Goal: Check status: Check status

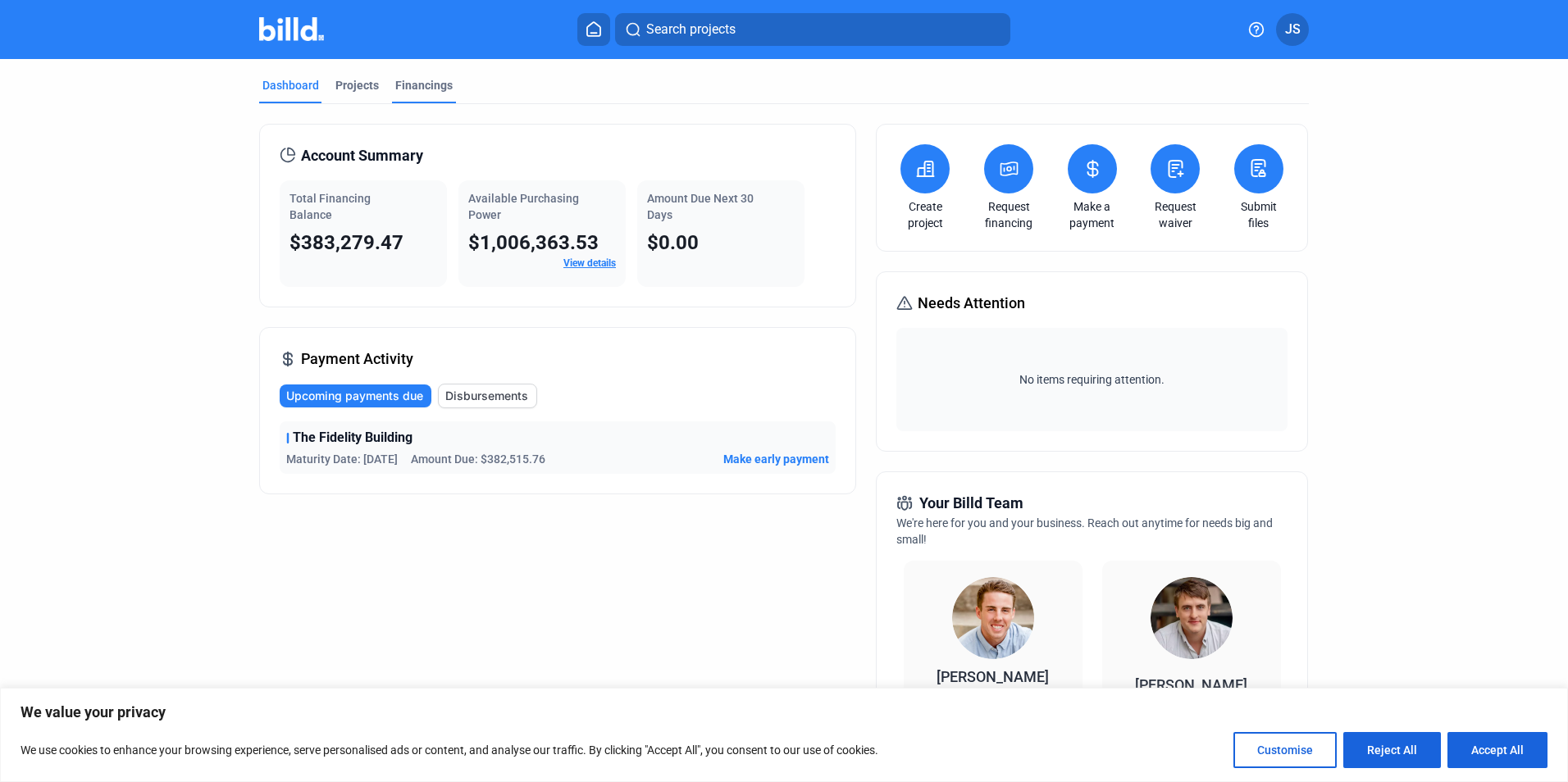
click at [440, 81] on div "Financings" at bounding box center [424, 86] width 58 height 16
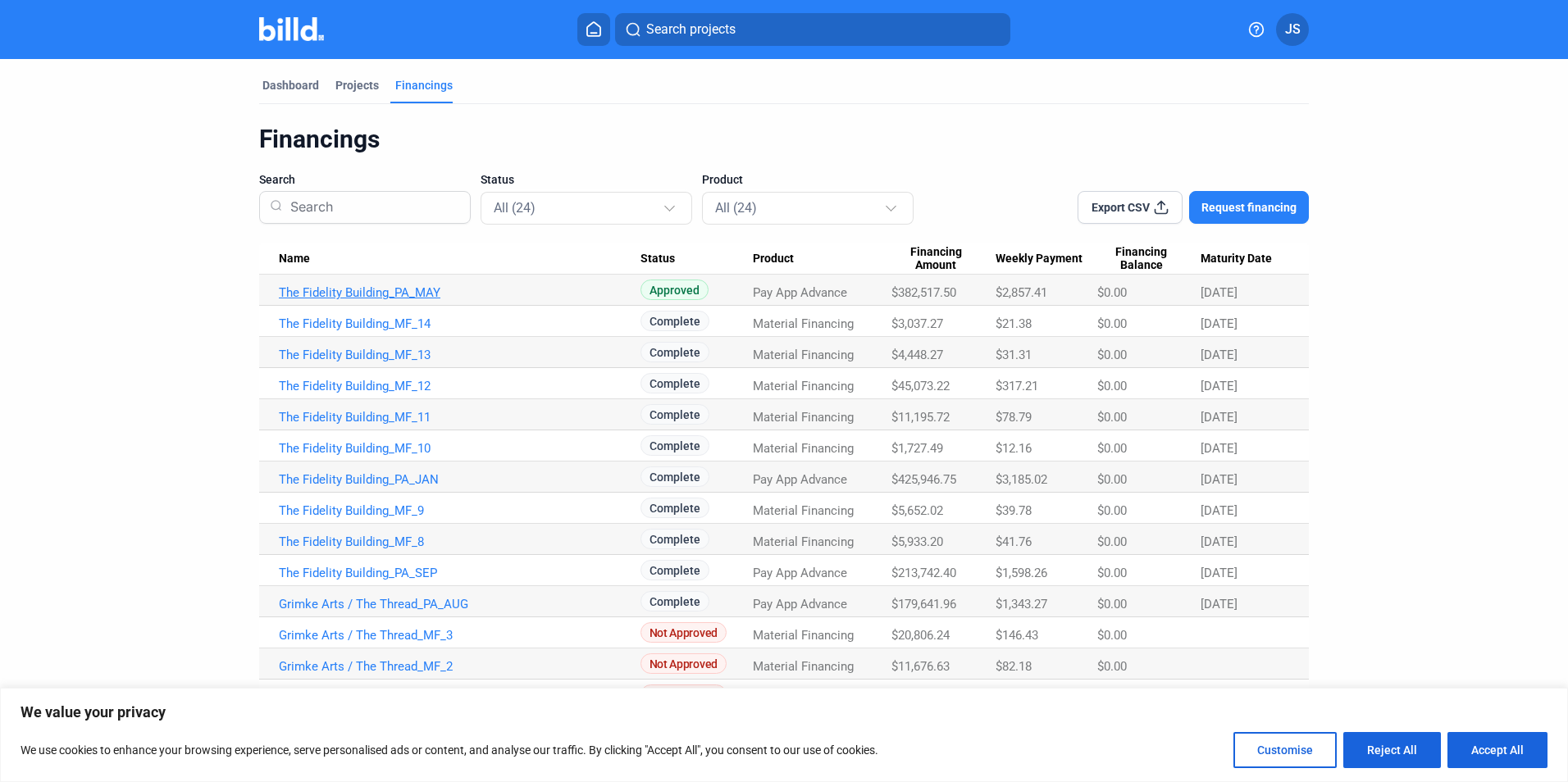
click at [403, 292] on link "The Fidelity Building_PA_MAY" at bounding box center [460, 293] width 362 height 15
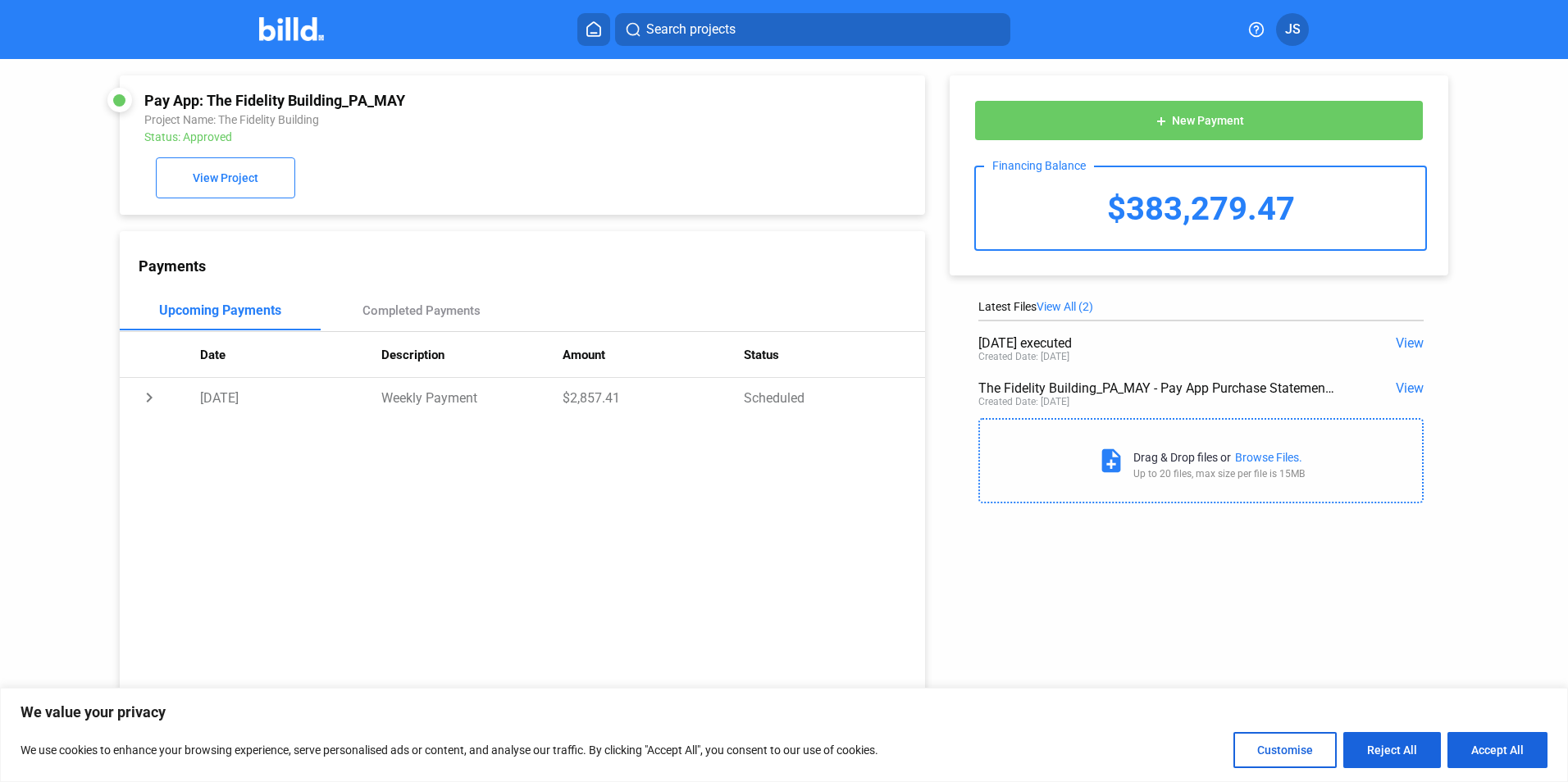
click at [1400, 344] on span "View" at bounding box center [1410, 343] width 28 height 16
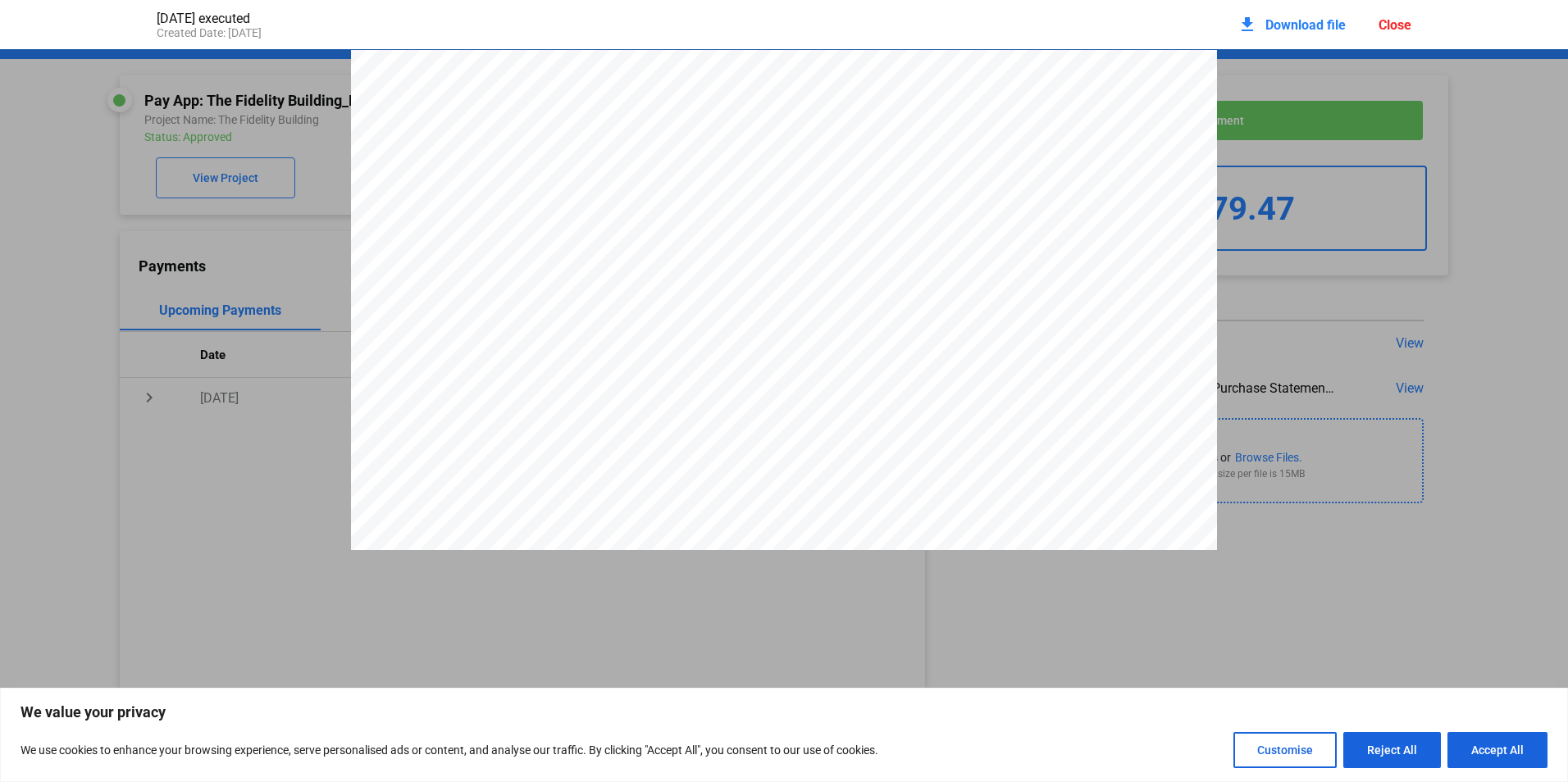
drag, startPoint x: 1243, startPoint y: 598, endPoint x: 1231, endPoint y: 612, distance: 18.4
click at [1243, 597] on pdf-viewer at bounding box center [784, 362] width 1568 height 626
drag, startPoint x: 1496, startPoint y: 404, endPoint x: 1496, endPoint y: 390, distance: 14.0
drag, startPoint x: 651, startPoint y: 335, endPoint x: 1143, endPoint y: 590, distance: 554.2
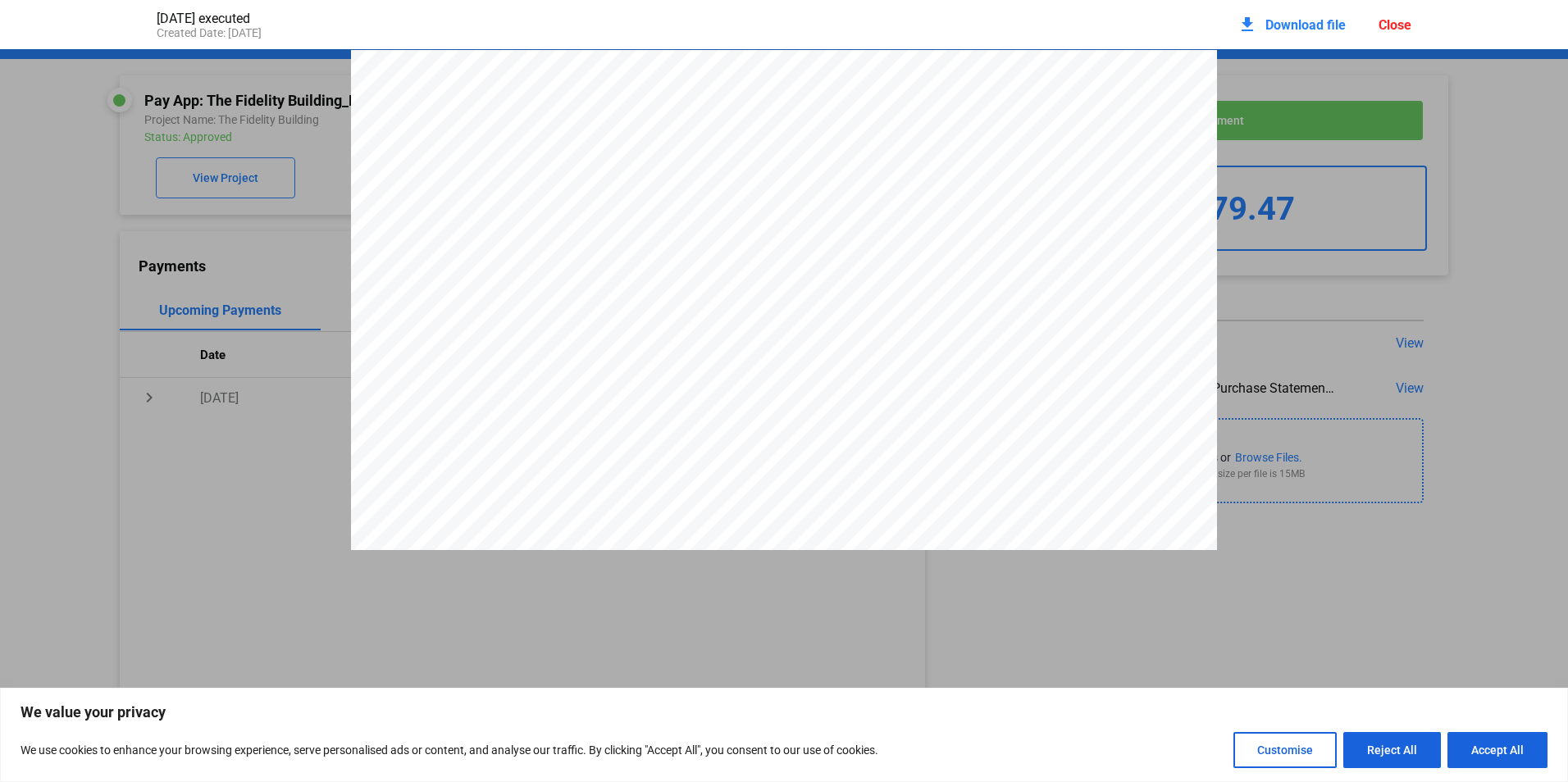
click at [1143, 590] on pdf-viewer at bounding box center [784, 362] width 1568 height 626
click at [1310, 21] on span "Download file" at bounding box center [1306, 25] width 81 height 16
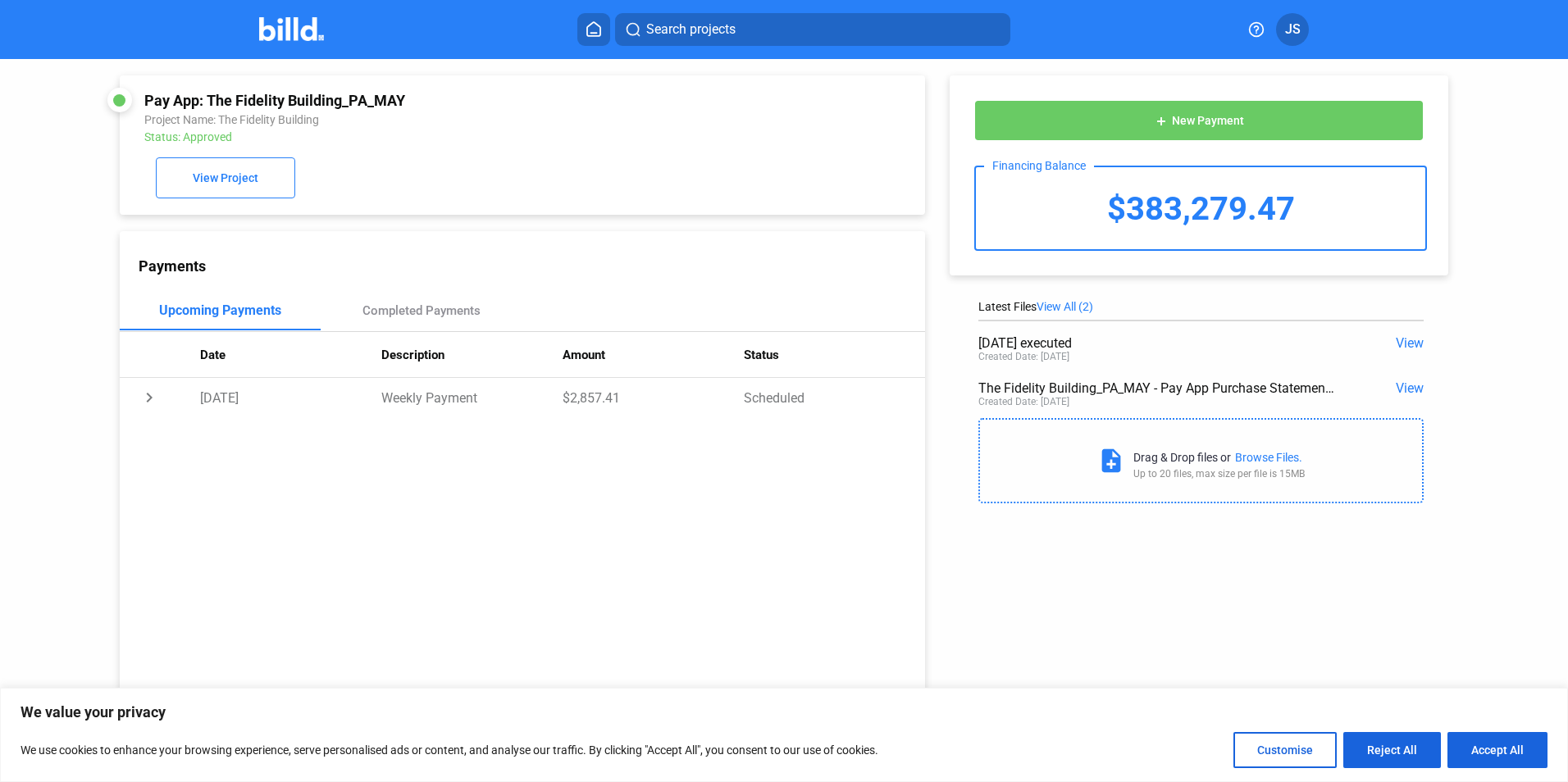
click at [1221, 580] on div "Pay App: The Fidelity Building_PA_MAY Project Name: The Fidelity Building Statu…" at bounding box center [785, 421] width 1412 height 724
click at [1407, 387] on span "View" at bounding box center [1410, 388] width 28 height 16
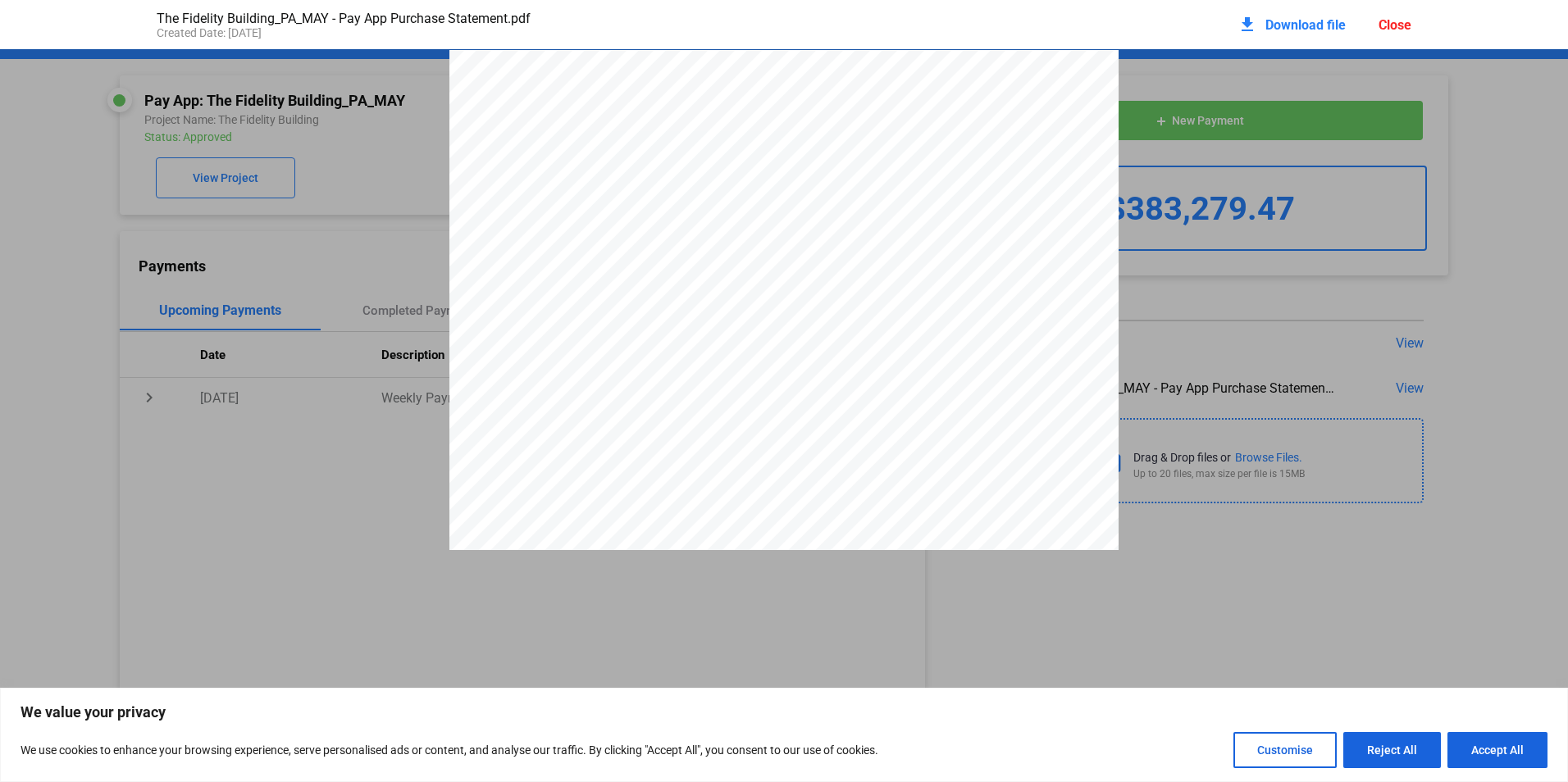
click at [1316, 21] on span "Download file" at bounding box center [1306, 25] width 81 height 16
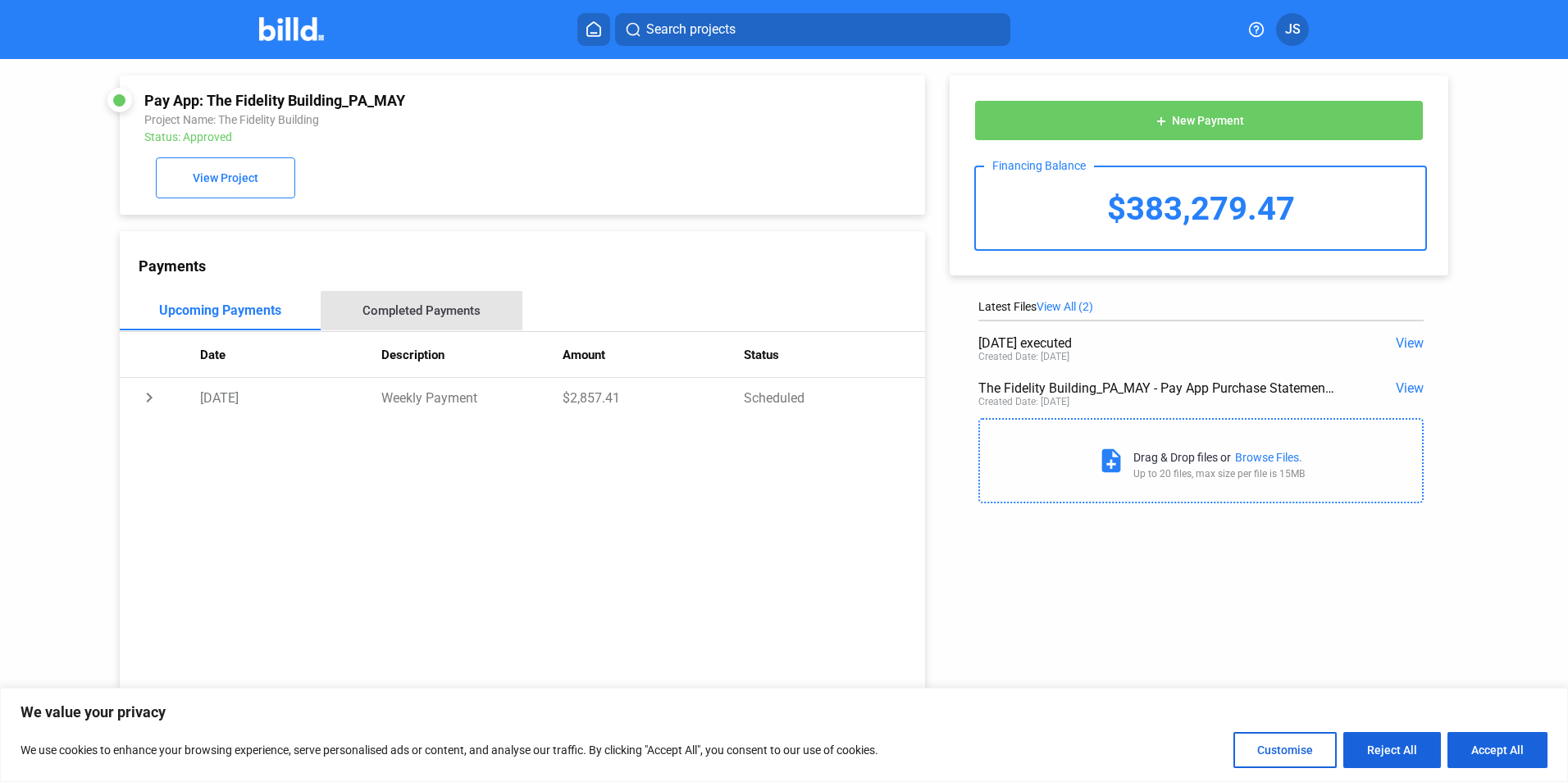
click at [448, 317] on div "Completed Payments" at bounding box center [422, 311] width 118 height 15
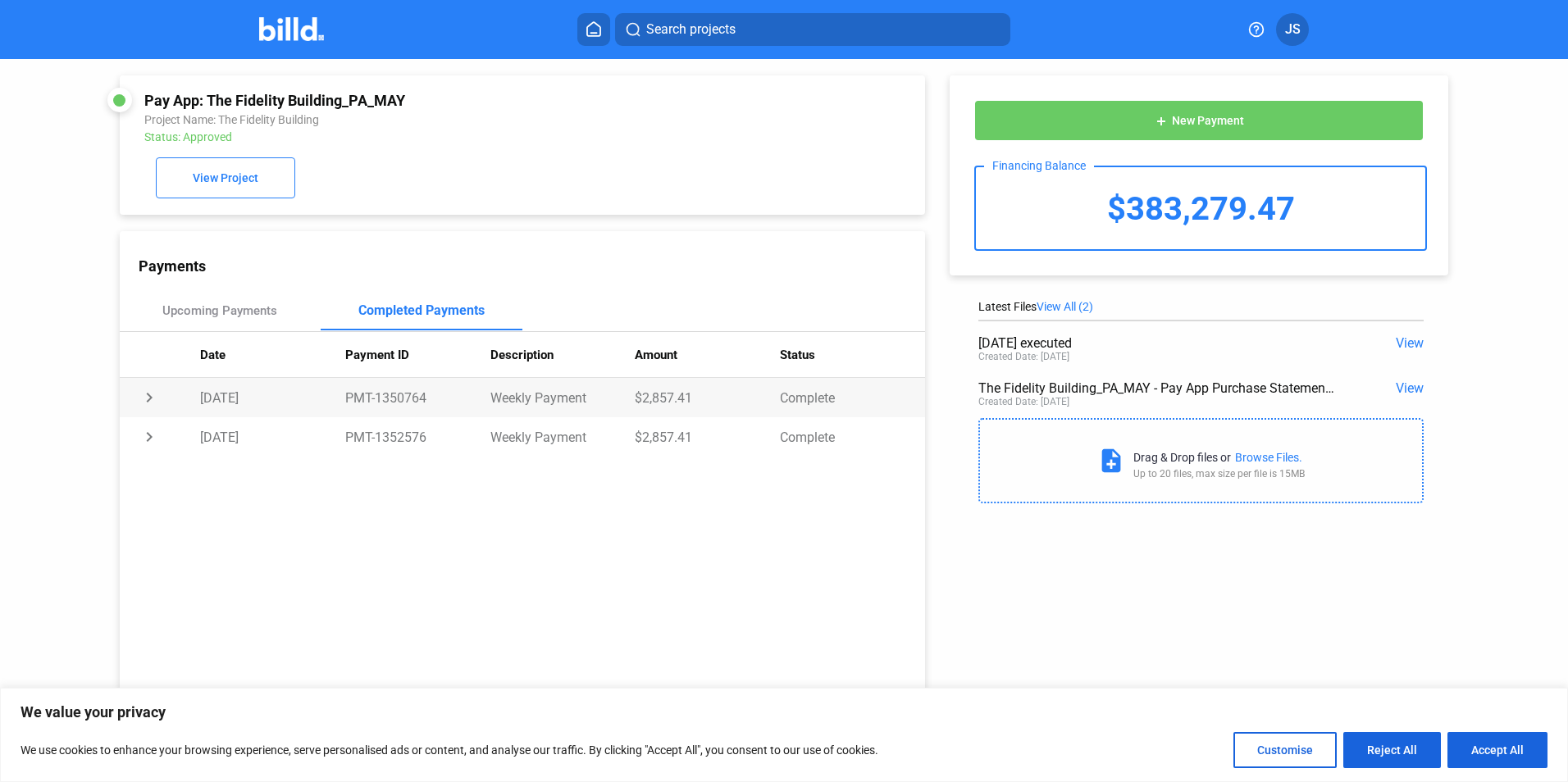
drag, startPoint x: 423, startPoint y: 399, endPoint x: 340, endPoint y: 407, distance: 83.4
click at [340, 407] on tr "chevron_right [DATE] PMT-1350764 Weekly Payment $2,857.41 Complete" at bounding box center [522, 398] width 805 height 39
copy tr "PMT-1350764"
click at [1303, 32] on button "JS" at bounding box center [1292, 30] width 33 height 33
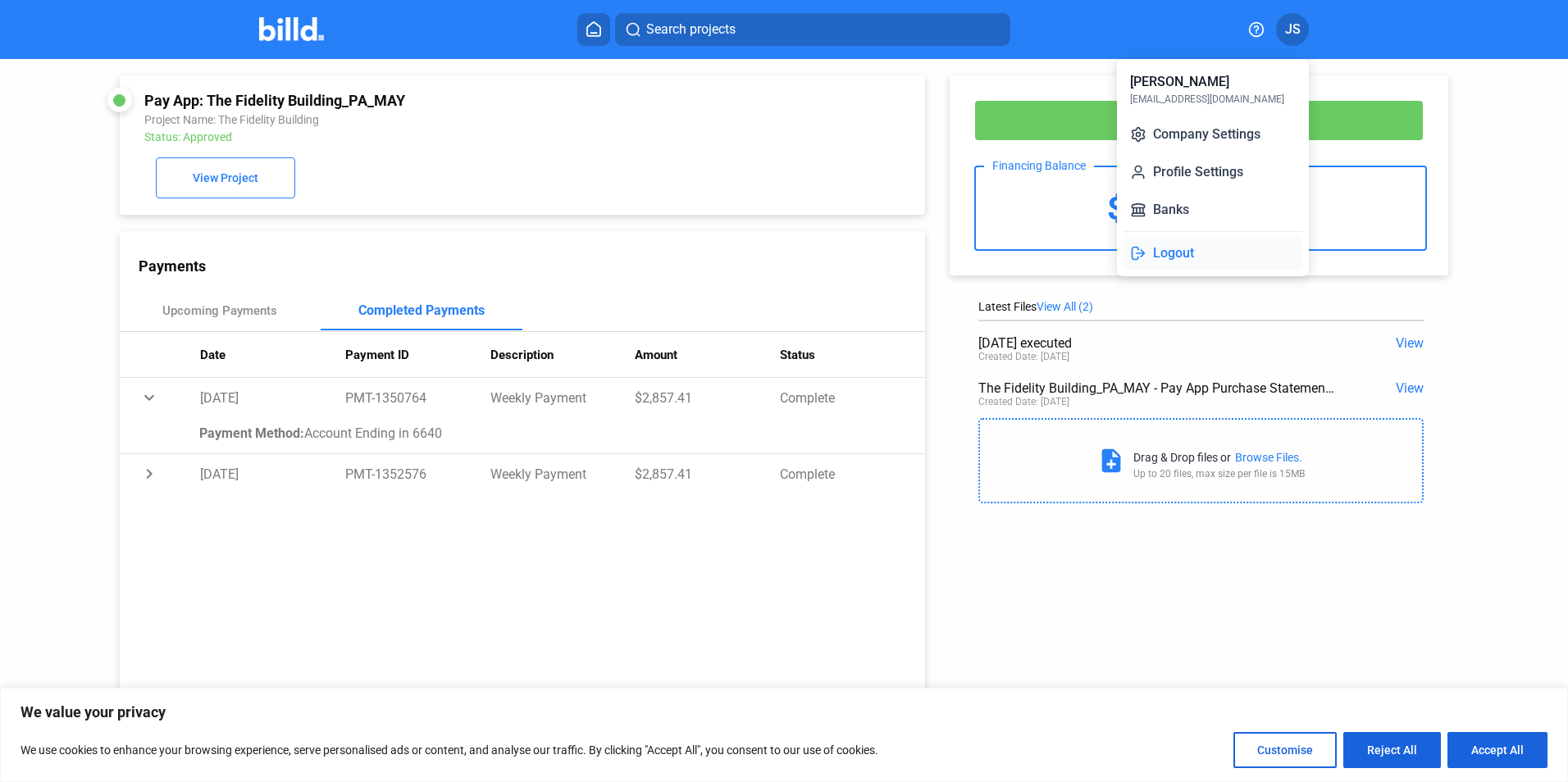
click at [1158, 256] on button "Logout" at bounding box center [1213, 253] width 179 height 33
